Goal: Information Seeking & Learning: Learn about a topic

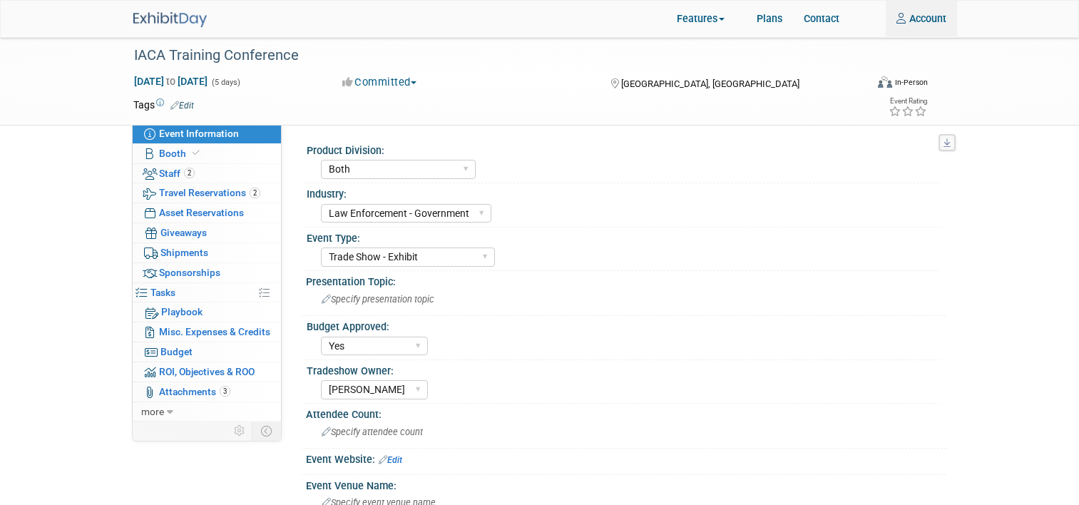
select select "Both"
select select "Law Enforcement - Government"
select select "Trade Show - Exhibit"
select select "Yes"
select select "[PERSON_NAME]"
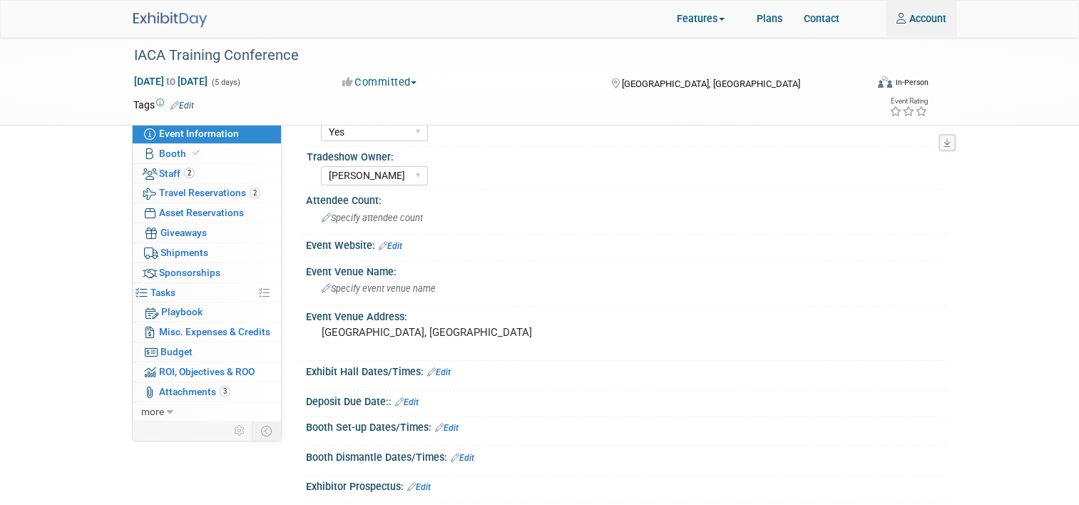
type input "[EMAIL_ADDRESS][DOMAIN_NAME]"
click at [165, 17] on img at bounding box center [169, 19] width 73 height 15
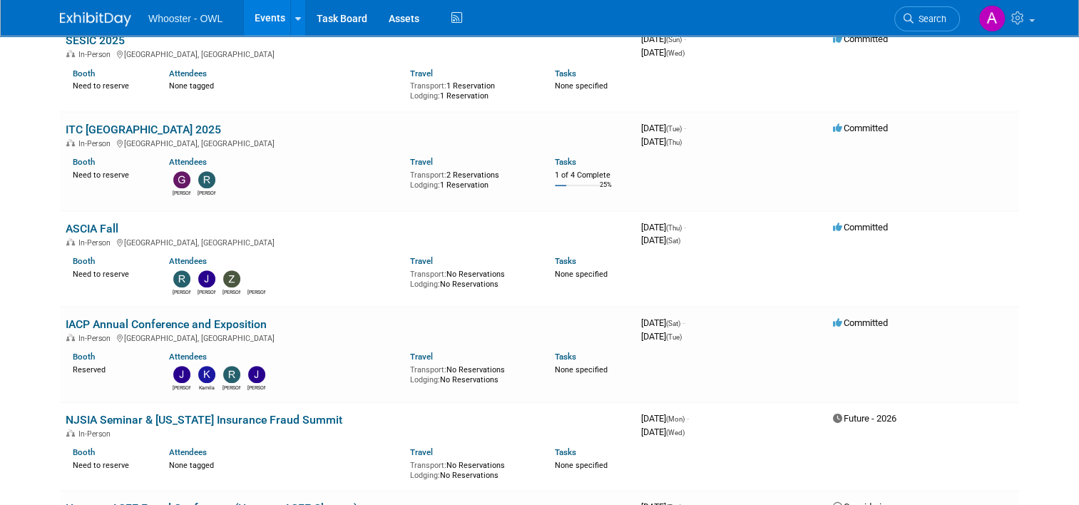
scroll to position [642, 0]
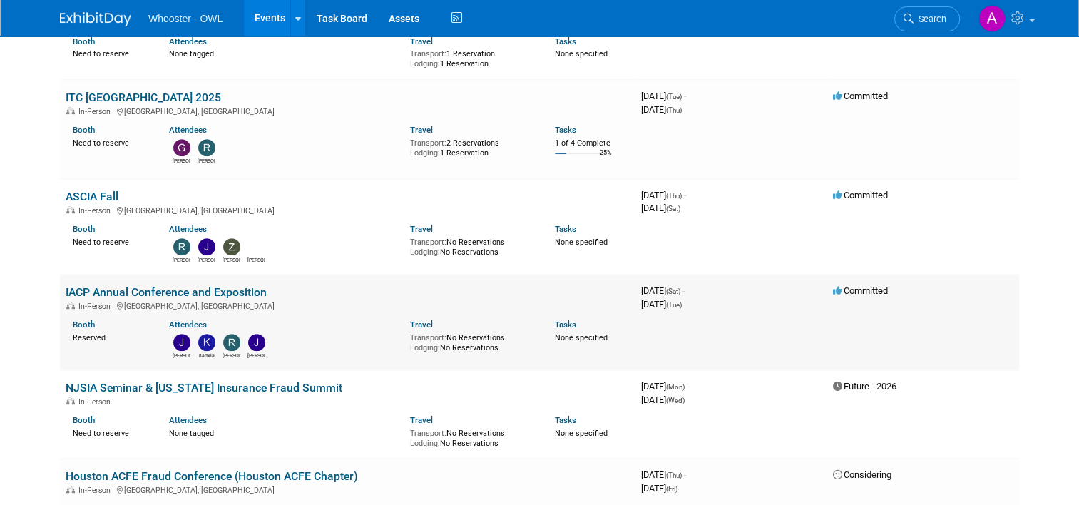
click at [160, 285] on link "IACP Annual Conference and Exposition" at bounding box center [166, 292] width 201 height 14
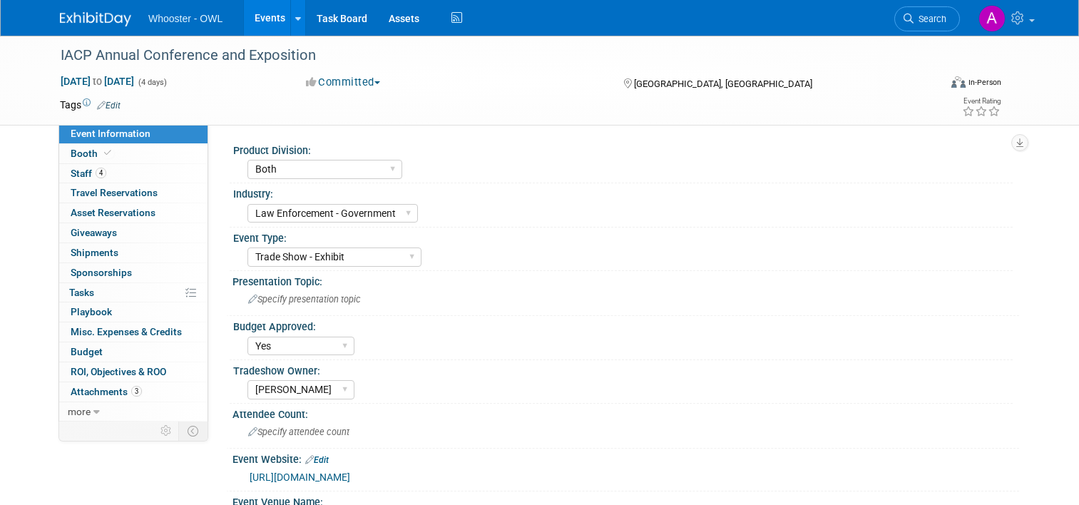
select select "Both"
select select "Law Enforcement - Government"
select select "Trade Show - Exhibit"
select select "Yes"
select select "[PERSON_NAME]"
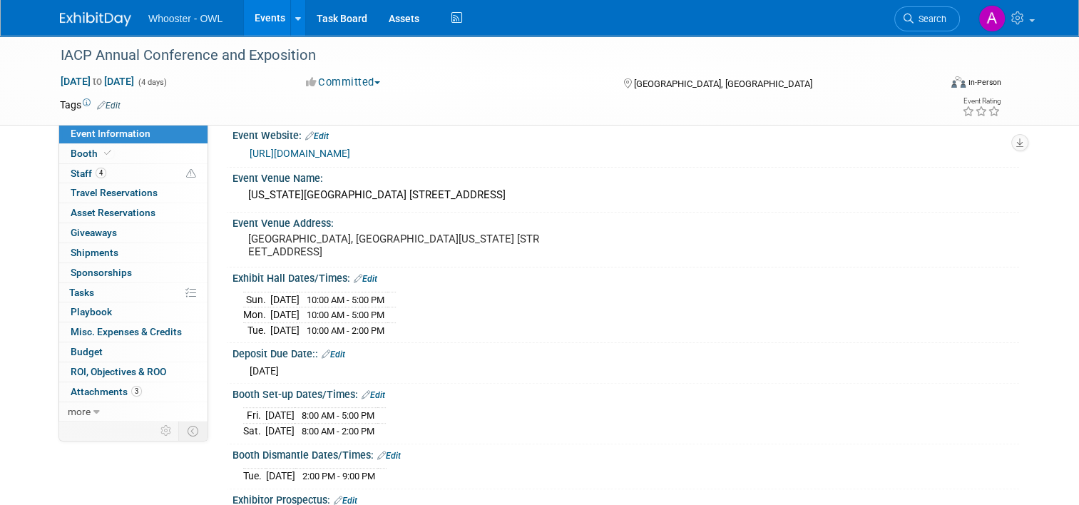
scroll to position [357, 0]
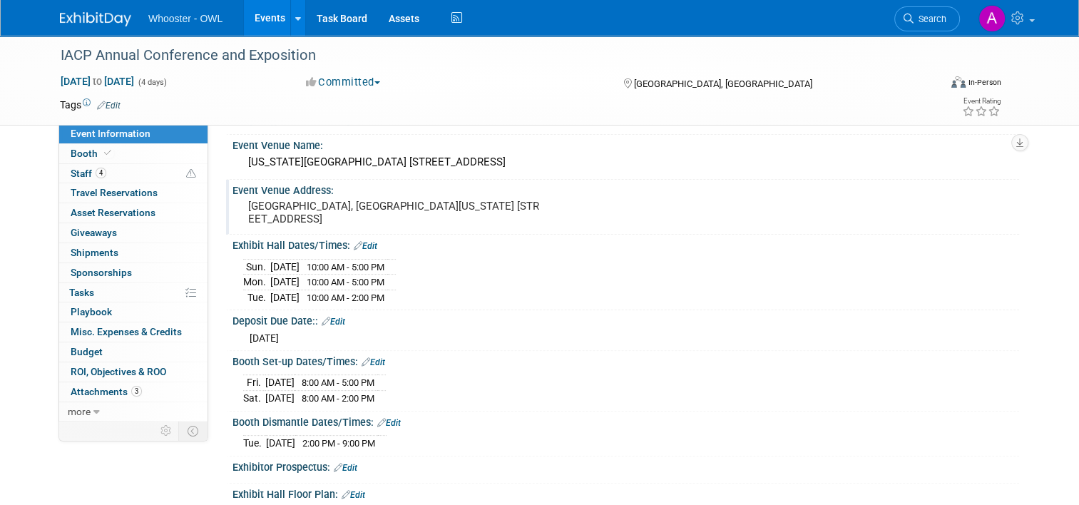
click at [673, 229] on div "Event Venue Address: Denver, CO Colorado Convention Center 700 14th St, Denver,…" at bounding box center [622, 207] width 793 height 55
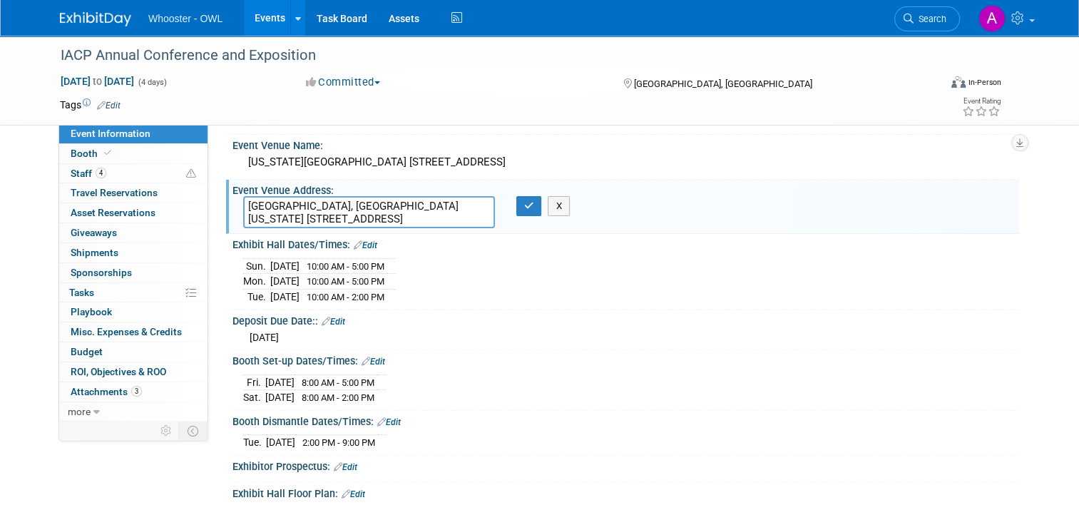
click at [553, 113] on div "Tags Edit" at bounding box center [450, 105] width 781 height 19
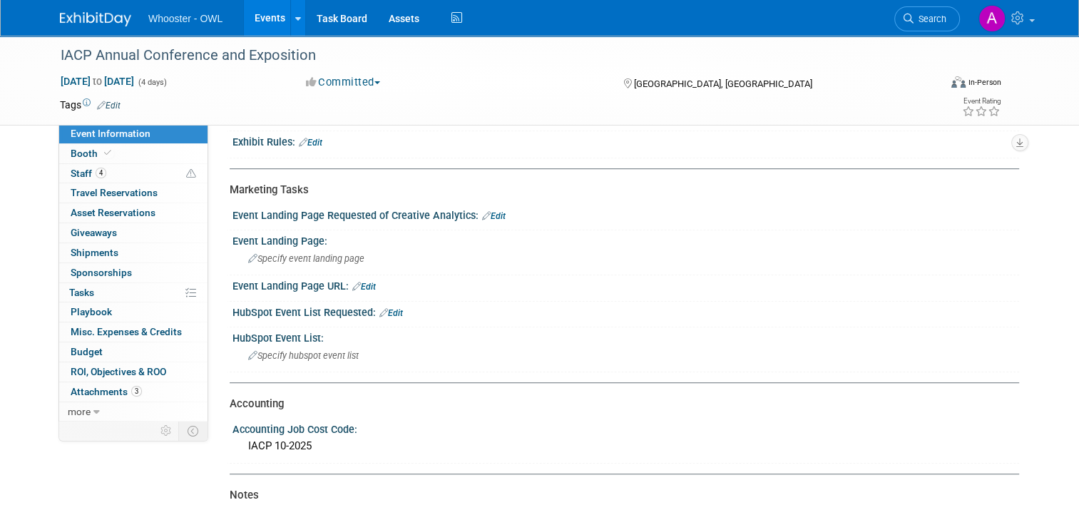
scroll to position [710, 0]
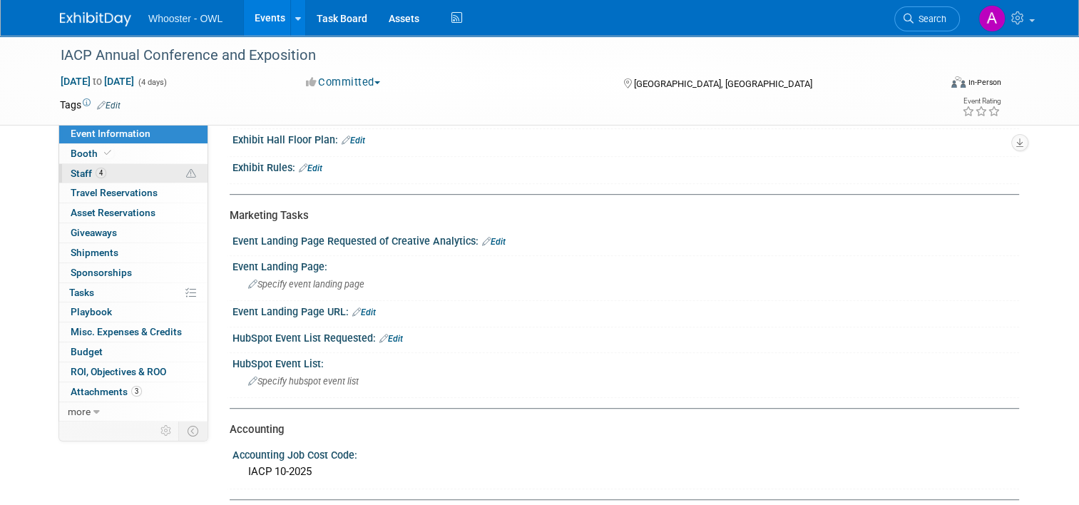
click at [140, 170] on link "4 Staff 4" at bounding box center [133, 173] width 148 height 19
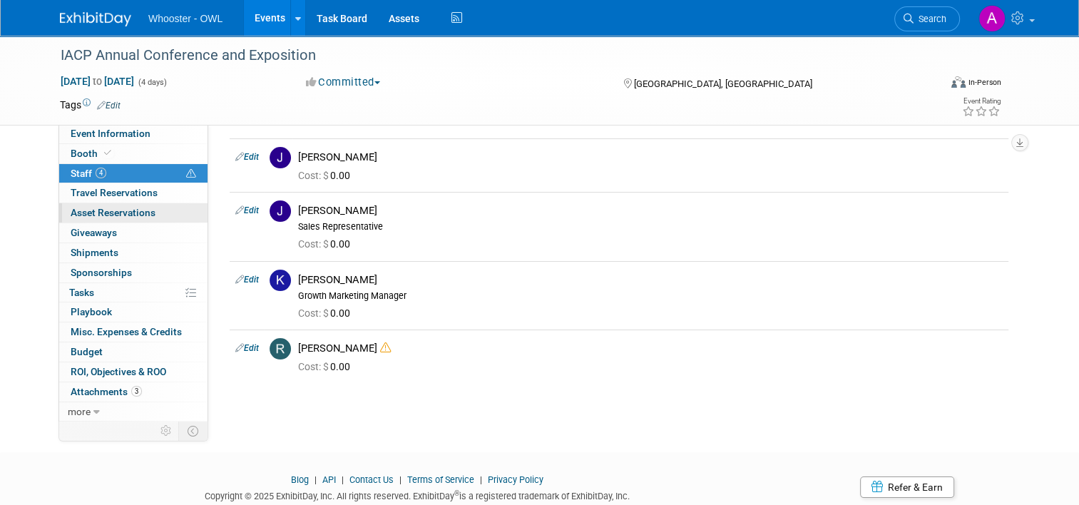
scroll to position [0, 0]
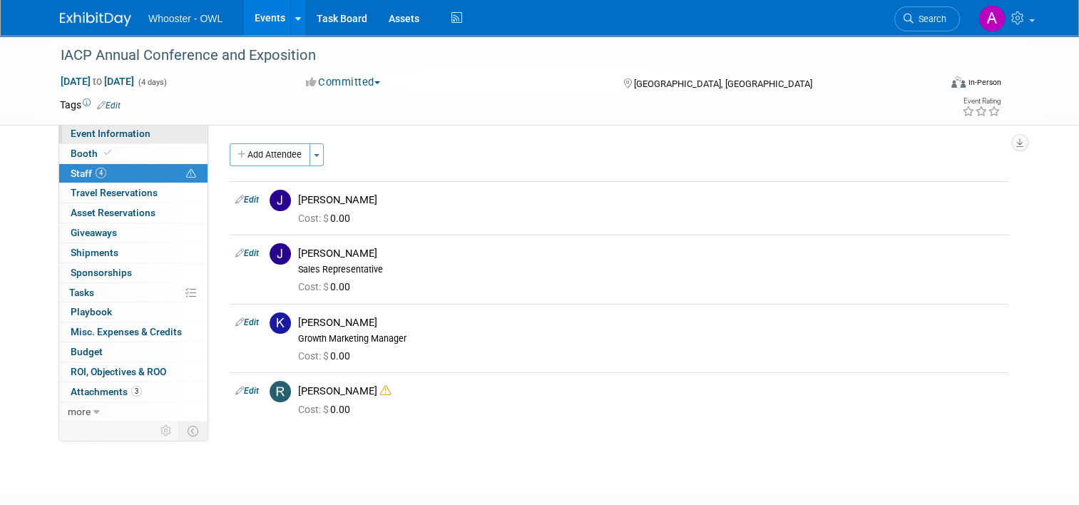
click at [123, 125] on link "Event Information" at bounding box center [133, 133] width 148 height 19
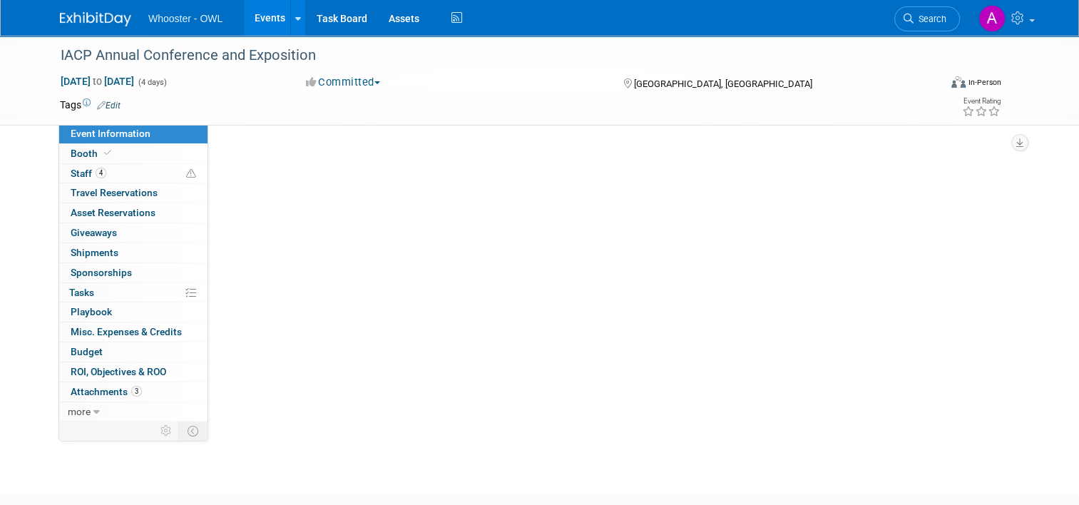
select select "Both"
select select "Law Enforcement - Government"
select select "Trade Show - Exhibit"
select select "Yes"
select select "[PERSON_NAME]"
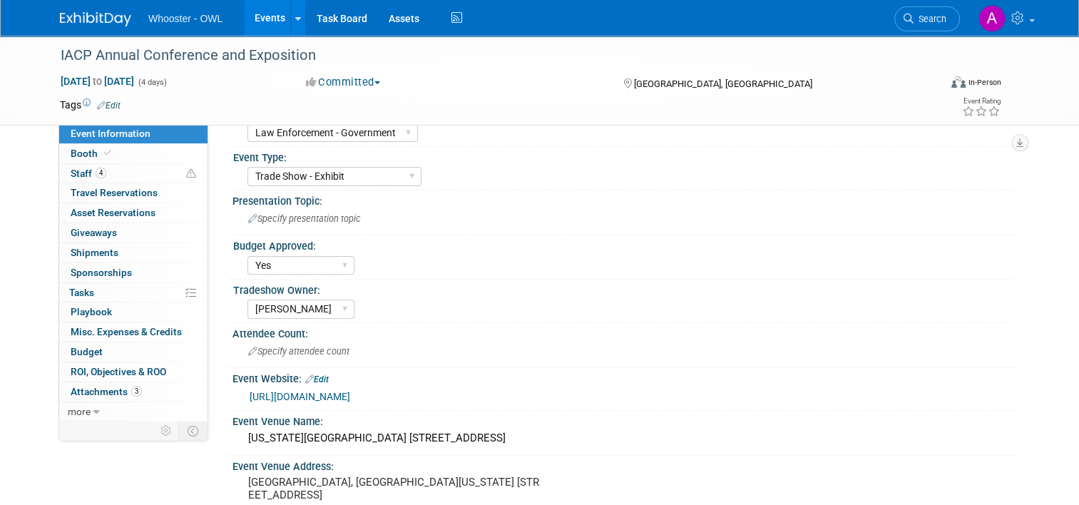
scroll to position [143, 0]
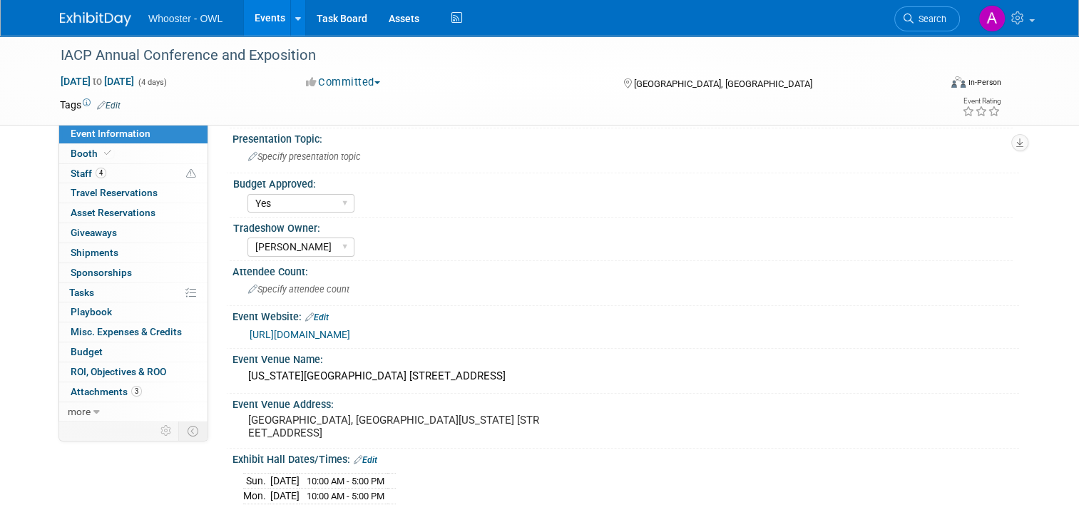
click at [350, 329] on link "https://www.theiacpconference.org/schedule-at-a-glance/" at bounding box center [300, 334] width 101 height 11
click at [104, 153] on icon at bounding box center [107, 153] width 7 height 8
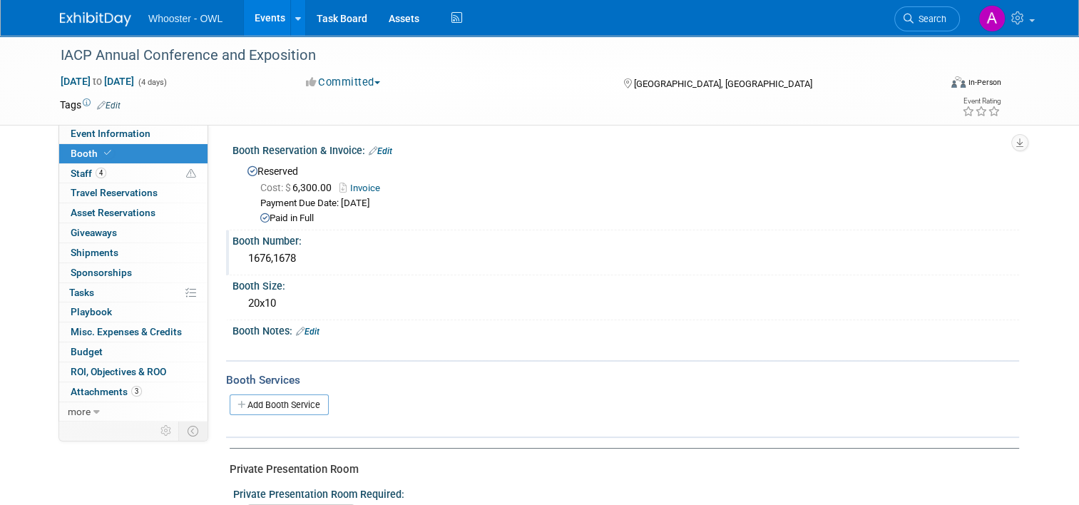
click at [232, 257] on div "1676,1678" at bounding box center [625, 259] width 786 height 24
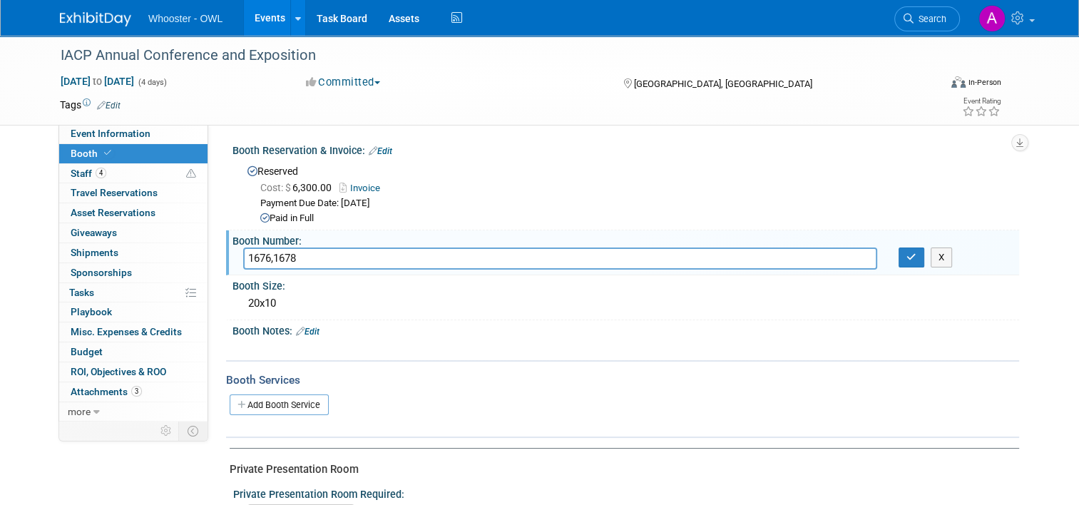
drag, startPoint x: 295, startPoint y: 256, endPoint x: 240, endPoint y: 258, distance: 54.9
click at [243, 258] on input "1676,1678" at bounding box center [560, 258] width 634 height 22
drag, startPoint x: 51, startPoint y: 54, endPoint x: 91, endPoint y: 59, distance: 40.2
click at [91, 59] on div "IACP Annual Conference and Exposition" at bounding box center [489, 56] width 866 height 26
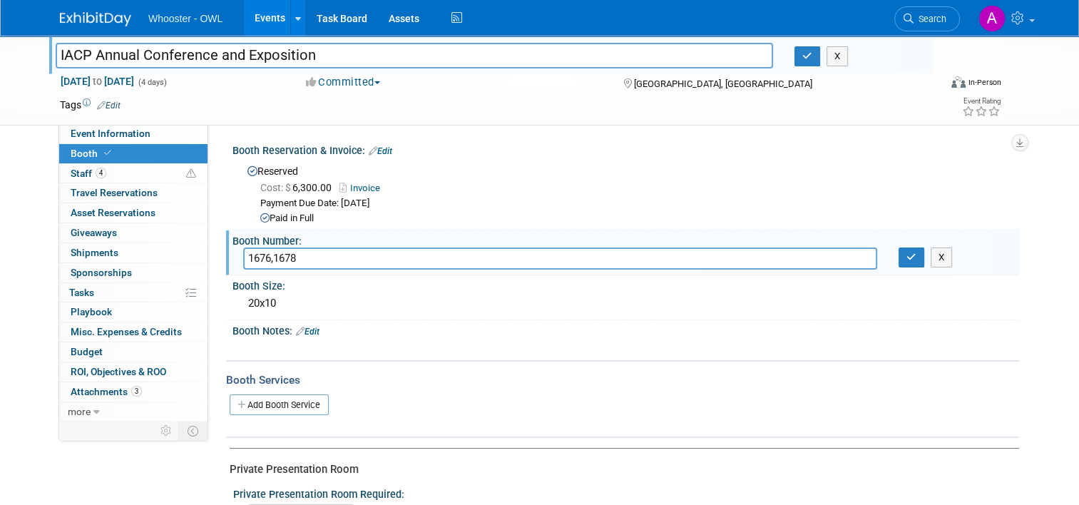
drag, startPoint x: 82, startPoint y: 47, endPoint x: 51, endPoint y: 48, distance: 31.4
click at [56, 48] on input "IACP Annual Conference and Exposition" at bounding box center [414, 55] width 717 height 25
click at [102, 165] on link "4 Staff 4" at bounding box center [133, 173] width 148 height 19
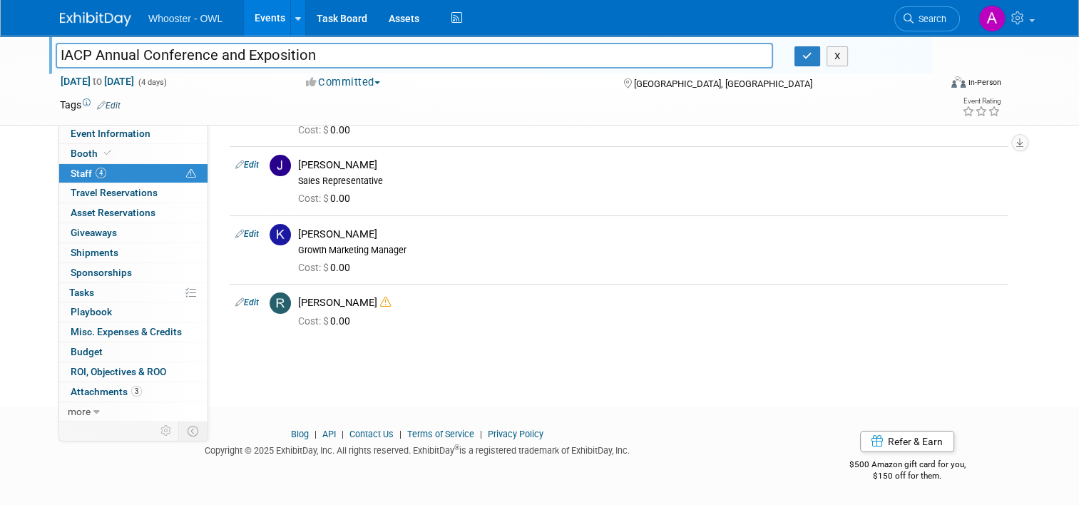
scroll to position [88, 0]
click at [130, 200] on link "0 Travel Reservations 0" at bounding box center [133, 192] width 148 height 19
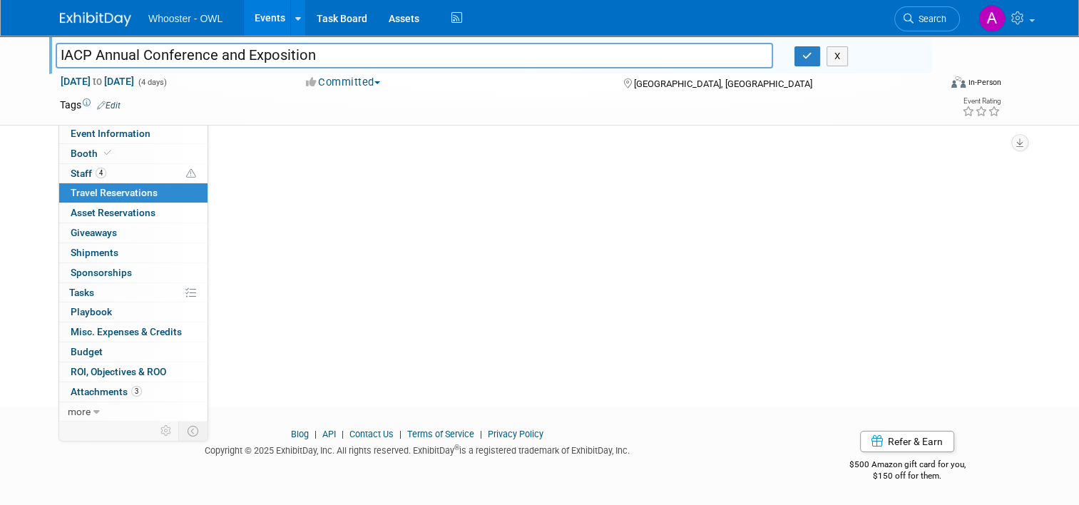
scroll to position [0, 0]
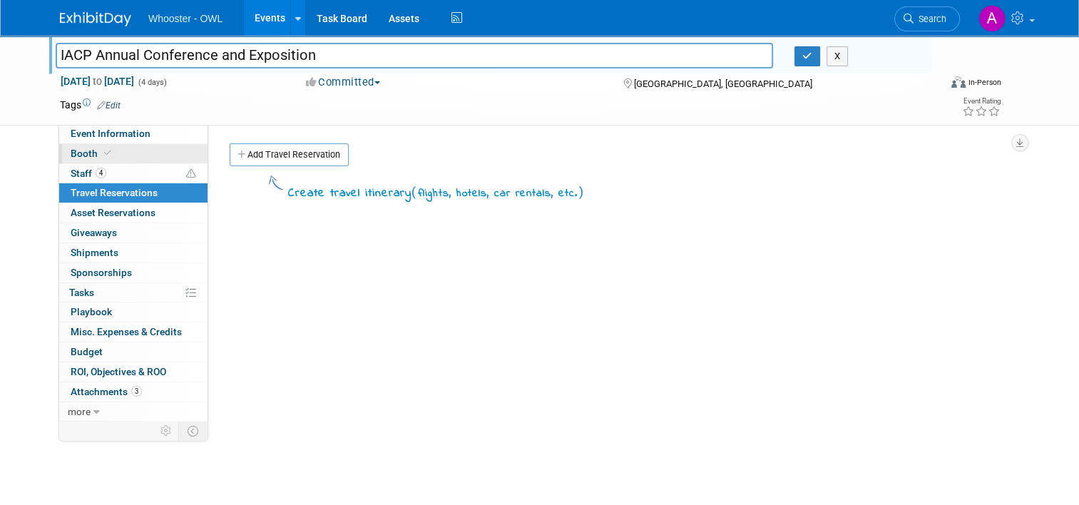
click at [128, 150] on link "Booth" at bounding box center [133, 153] width 148 height 19
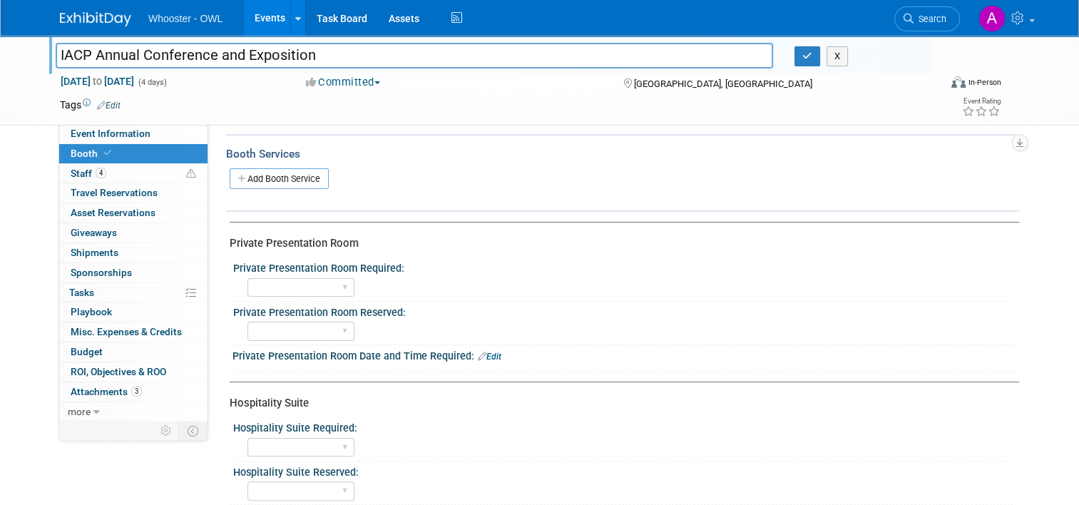
scroll to position [71, 0]
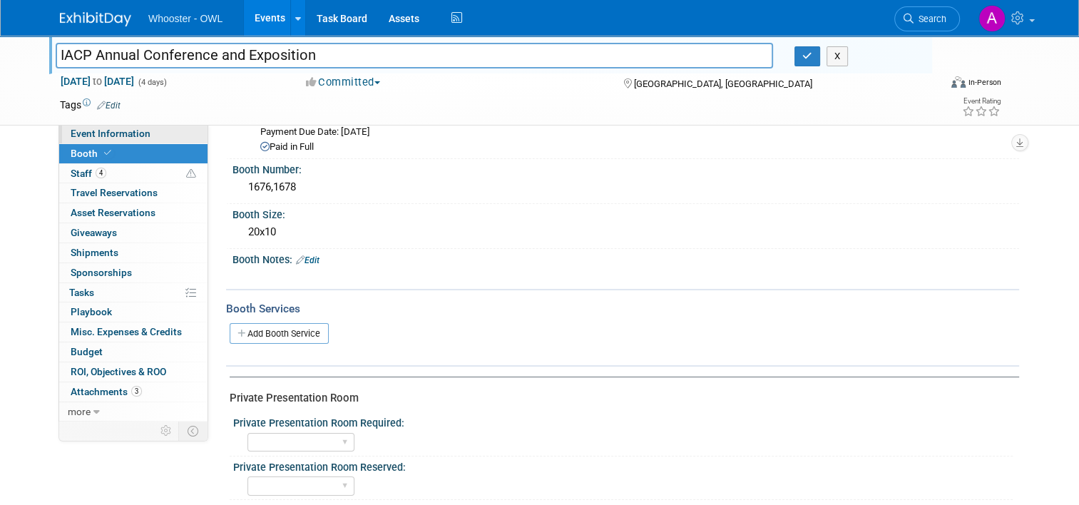
click at [157, 143] on link "Event Information" at bounding box center [133, 133] width 148 height 19
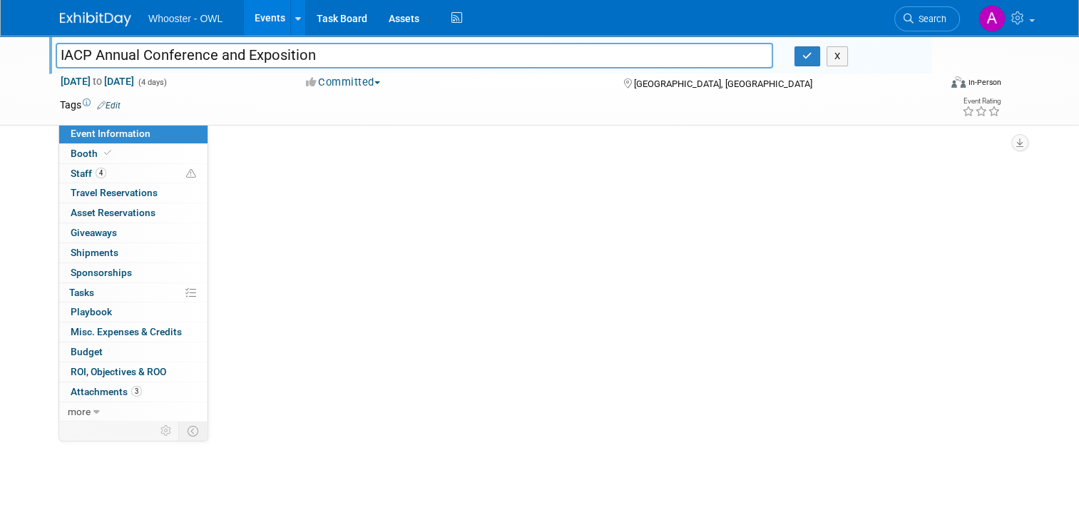
scroll to position [0, 0]
select select "Both"
select select "Law Enforcement - Government"
select select "Trade Show - Exhibit"
select select "Yes"
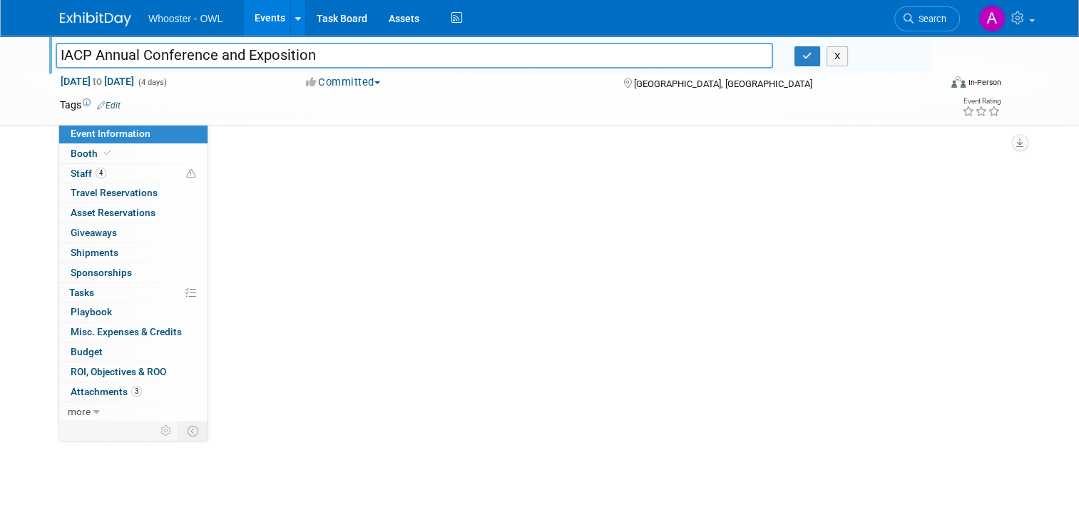
select select "[PERSON_NAME]"
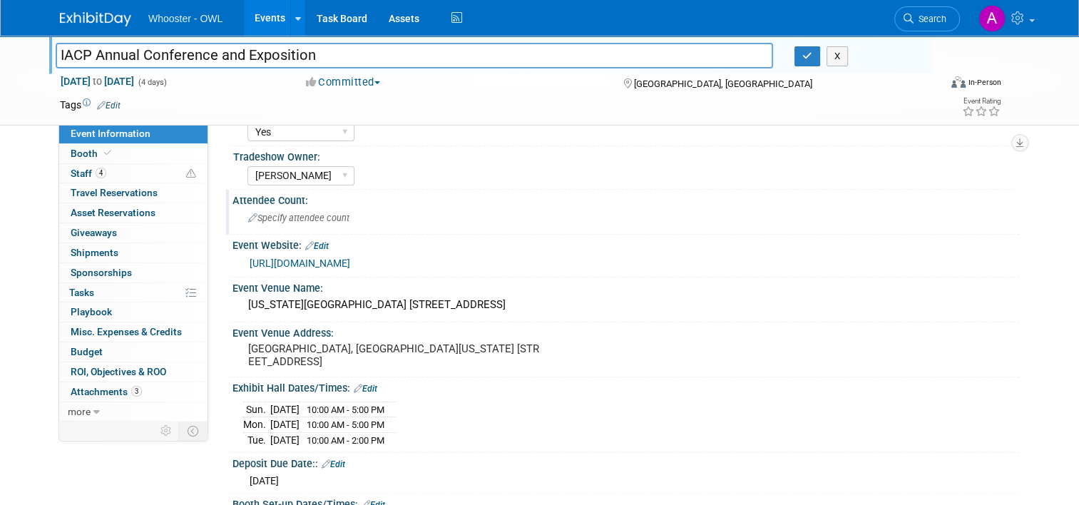
scroll to position [285, 0]
